Goal: Book appointment/travel/reservation

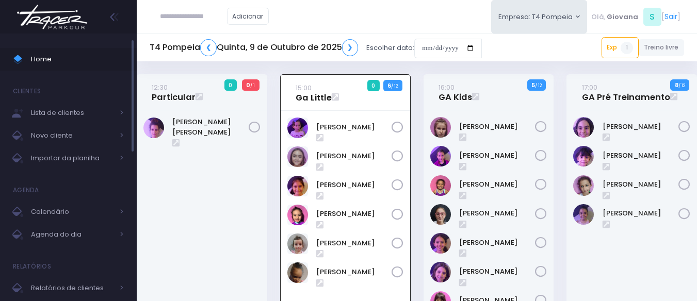
click at [78, 58] on span "Home" at bounding box center [77, 59] width 93 height 13
click at [69, 56] on span "Home" at bounding box center [77, 59] width 93 height 13
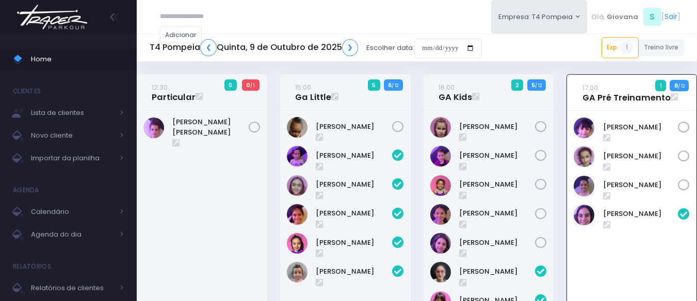
scroll to position [74, 0]
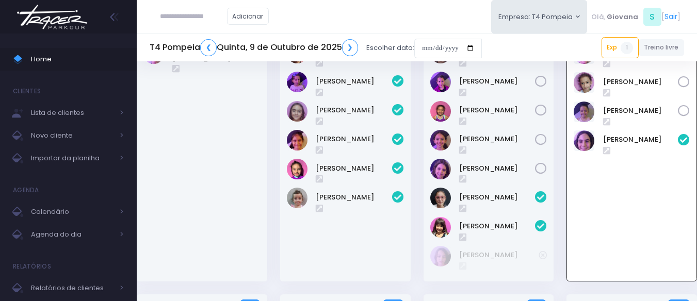
click at [417, 272] on div "16:00 GA Kids 2 5 / 12" at bounding box center [488, 147] width 143 height 294
click at [71, 55] on span "Home" at bounding box center [77, 59] width 93 height 13
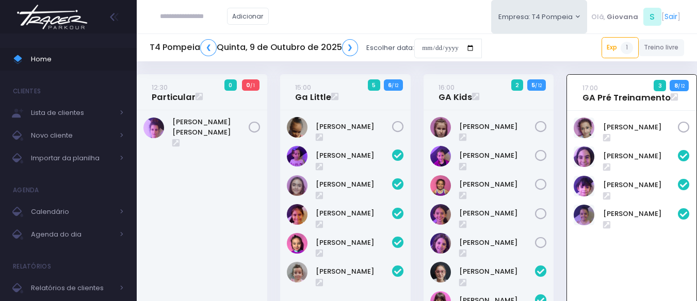
scroll to position [74, 0]
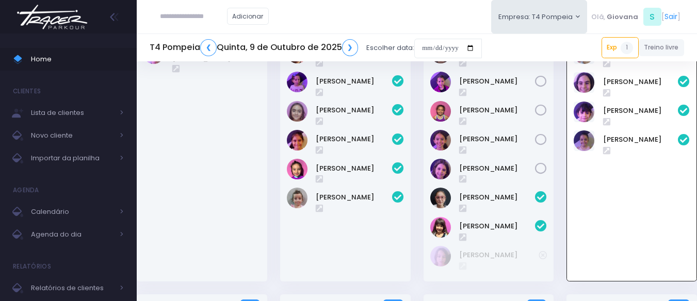
drag, startPoint x: 560, startPoint y: 76, endPoint x: 395, endPoint y: 2, distance: 180.9
click at [560, 76] on div "17:00 GA Pré Treinamento 3 8 / 12" at bounding box center [631, 147] width 143 height 294
